Goal: Navigation & Orientation: Find specific page/section

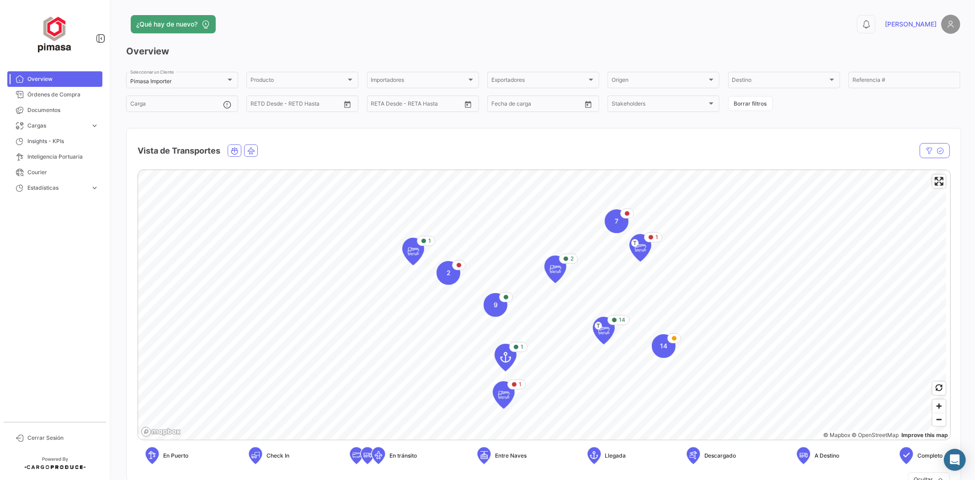
scroll to position [962, 0]
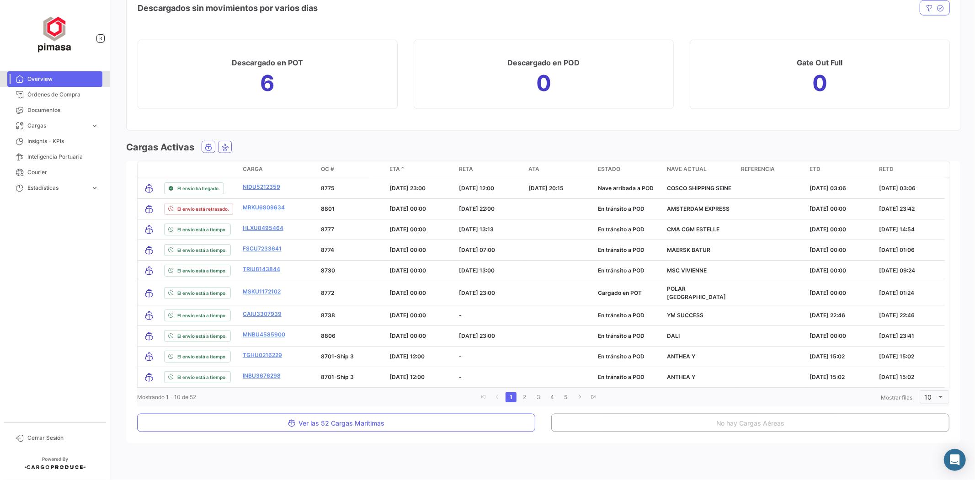
click at [57, 77] on span "Overview" at bounding box center [62, 79] width 71 height 8
click at [15, 70] on mat-nav-list "Overview Órdenes de Compra Documentos Cargas expand_more Cargas Aéreas Cargas M…" at bounding box center [55, 243] width 110 height 350
click at [21, 75] on icon at bounding box center [20, 79] width 8 height 8
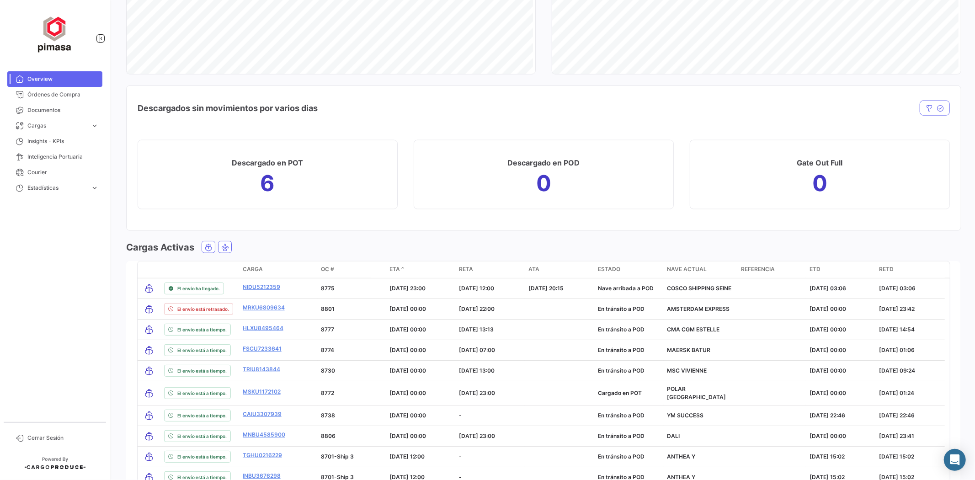
scroll to position [911, 0]
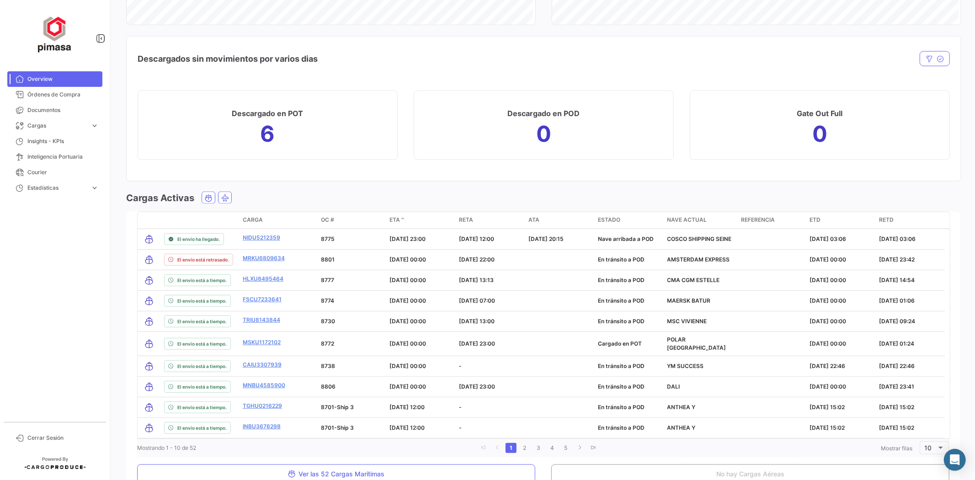
click at [815, 130] on h1 "0" at bounding box center [819, 134] width 15 height 15
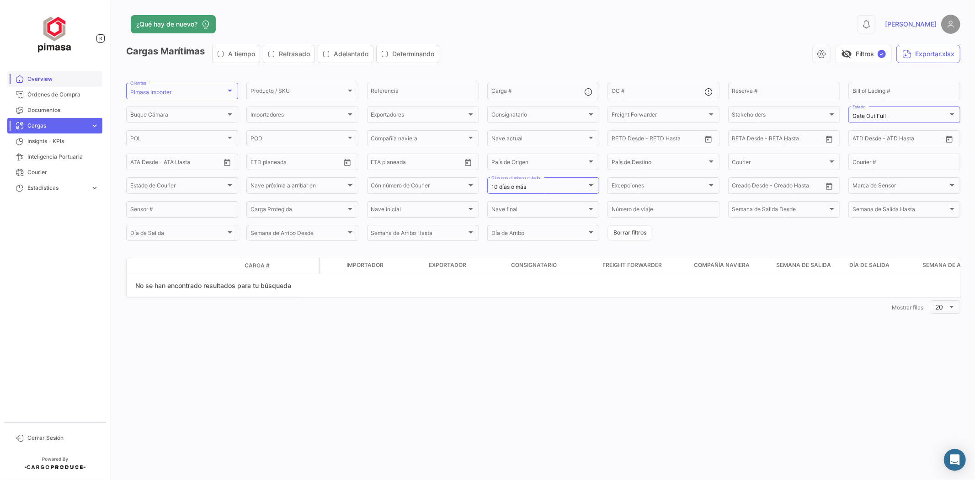
click at [44, 79] on span "Overview" at bounding box center [62, 79] width 71 height 8
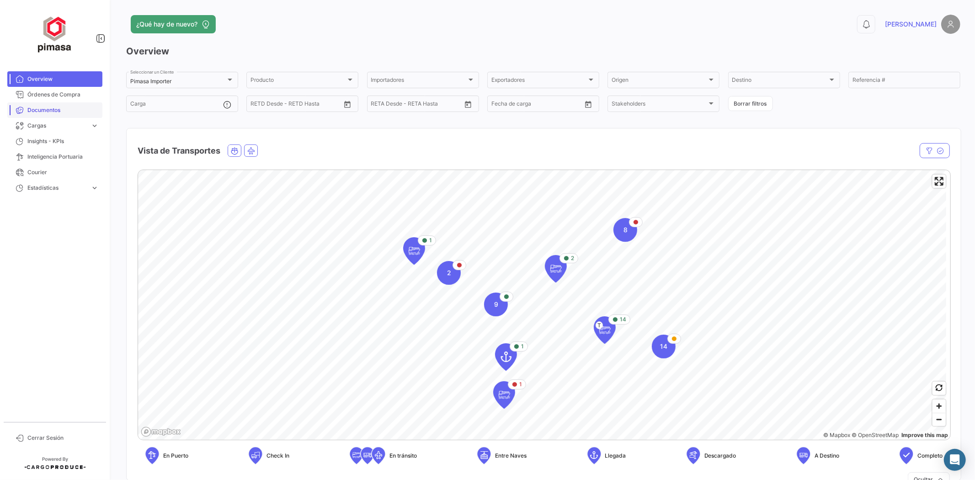
click at [48, 109] on span "Documentos" at bounding box center [62, 110] width 71 height 8
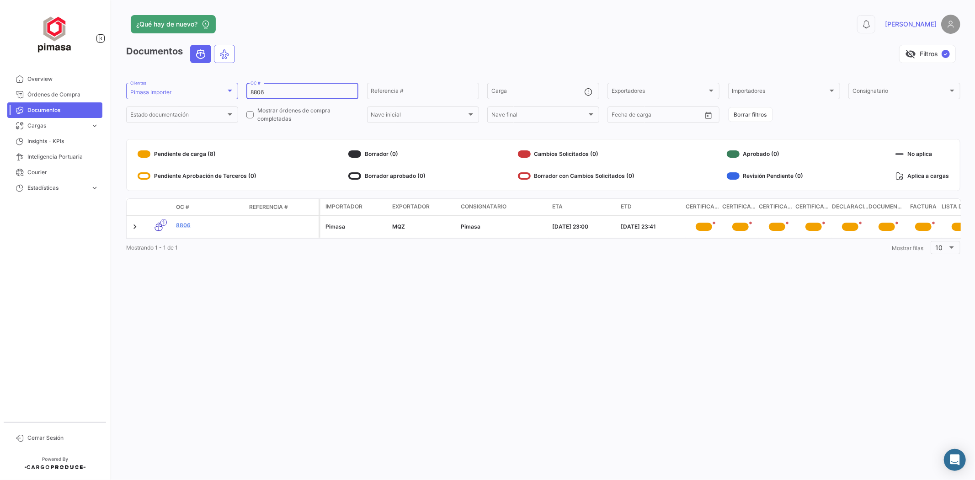
click at [283, 87] on div "8806 OC #" at bounding box center [302, 90] width 104 height 18
click at [54, 83] on link "Overview" at bounding box center [54, 79] width 95 height 16
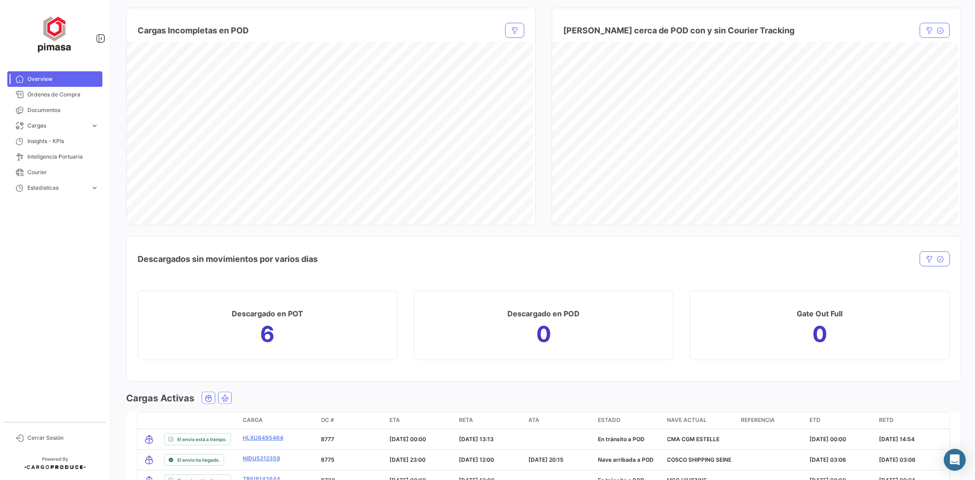
scroll to position [914, 0]
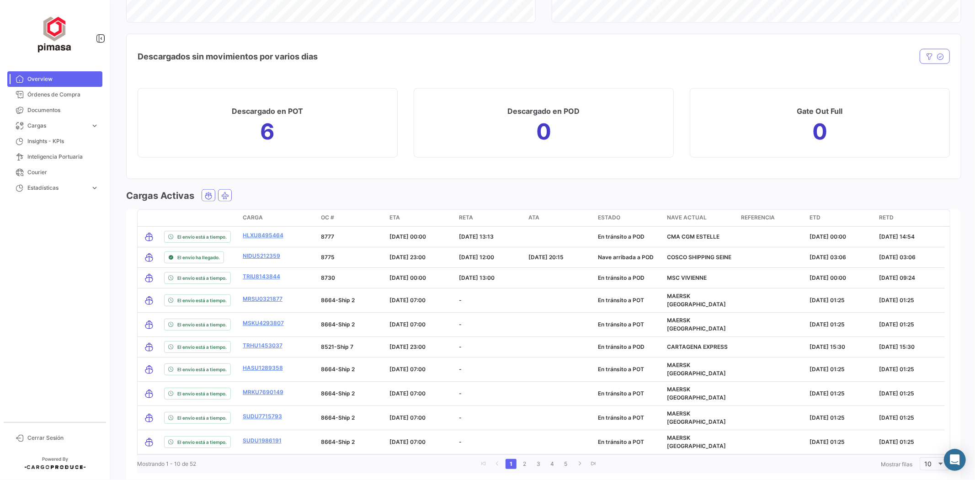
click at [399, 215] on span "ETA" at bounding box center [395, 217] width 11 height 8
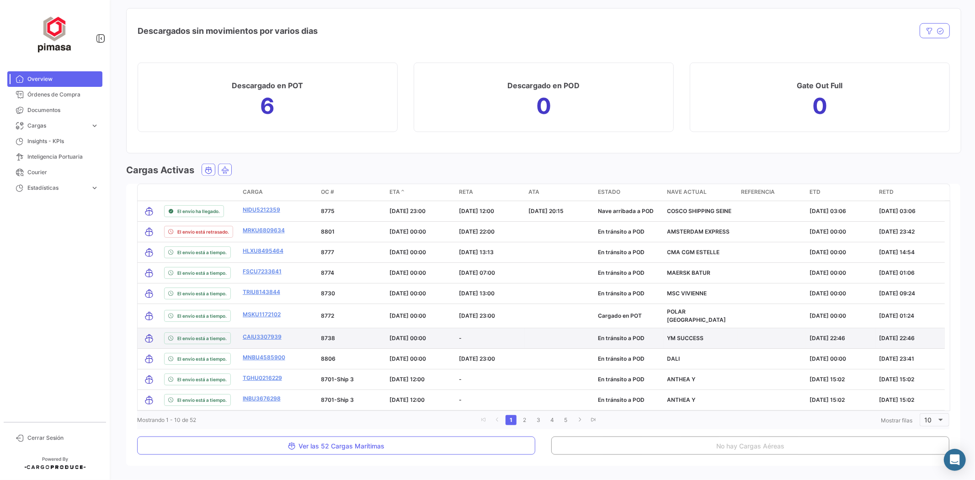
scroll to position [962, 0]
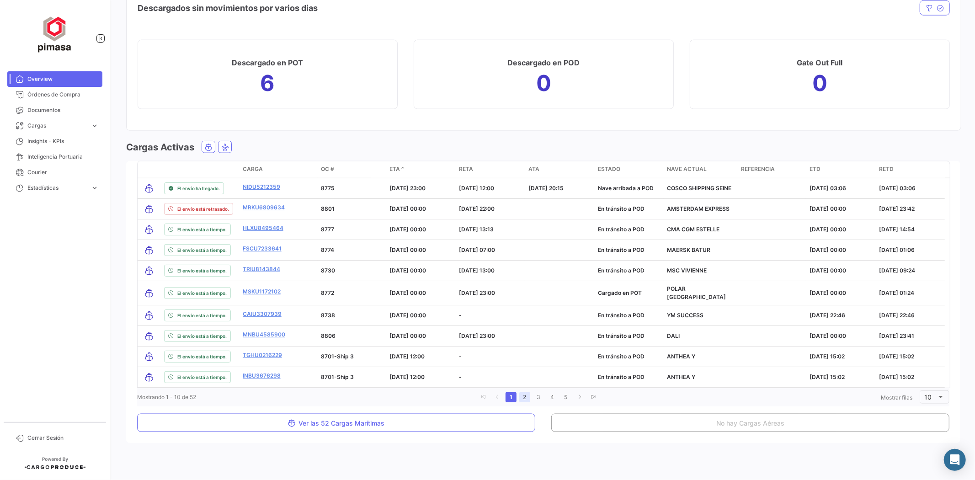
click at [521, 392] on link "2" at bounding box center [524, 397] width 11 height 10
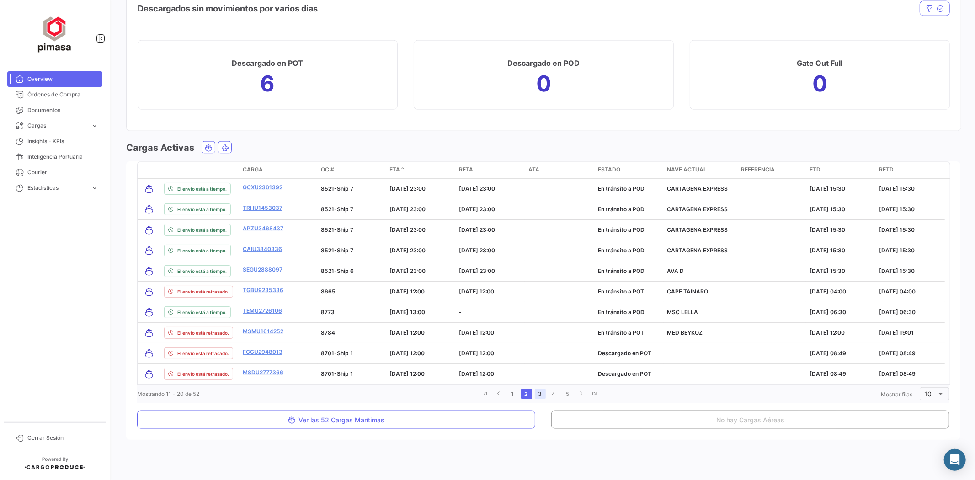
click at [536, 394] on link "3" at bounding box center [540, 394] width 11 height 10
